Goal: Contribute content

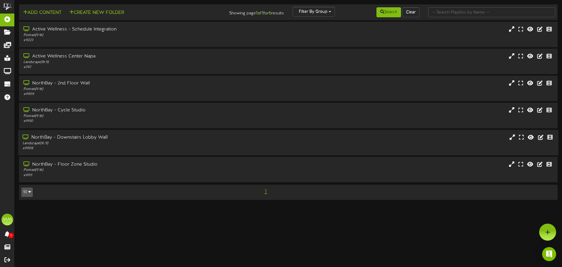
click at [92, 136] on div "NorthBay - Downstairs Lobby Wall" at bounding box center [131, 137] width 216 height 7
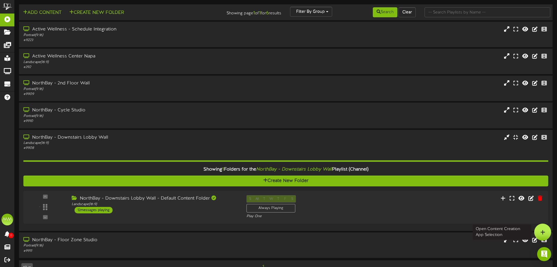
click at [543, 233] on icon at bounding box center [543, 231] width 5 height 5
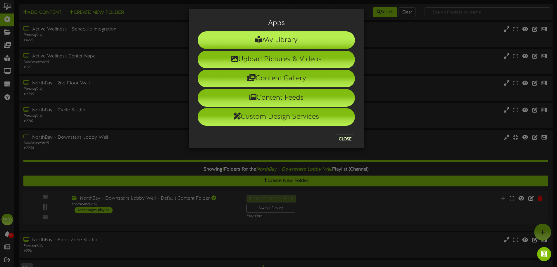
click at [289, 40] on li "My Library" at bounding box center [276, 40] width 157 height 18
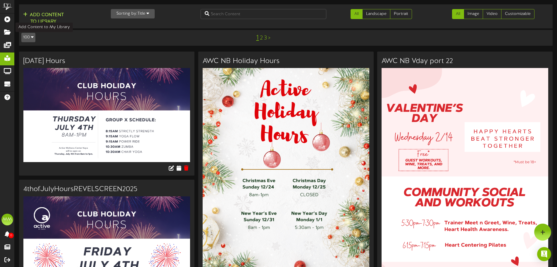
click at [47, 17] on button "Add Content to Library" at bounding box center [43, 18] width 44 height 14
